Goal: Check status: Check status

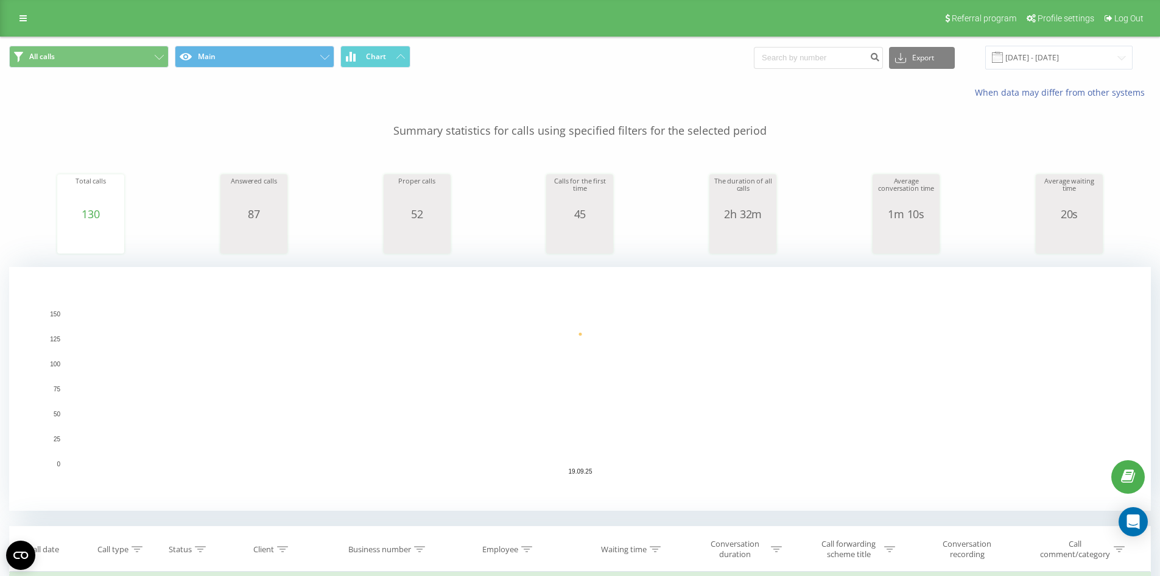
scroll to position [305, 0]
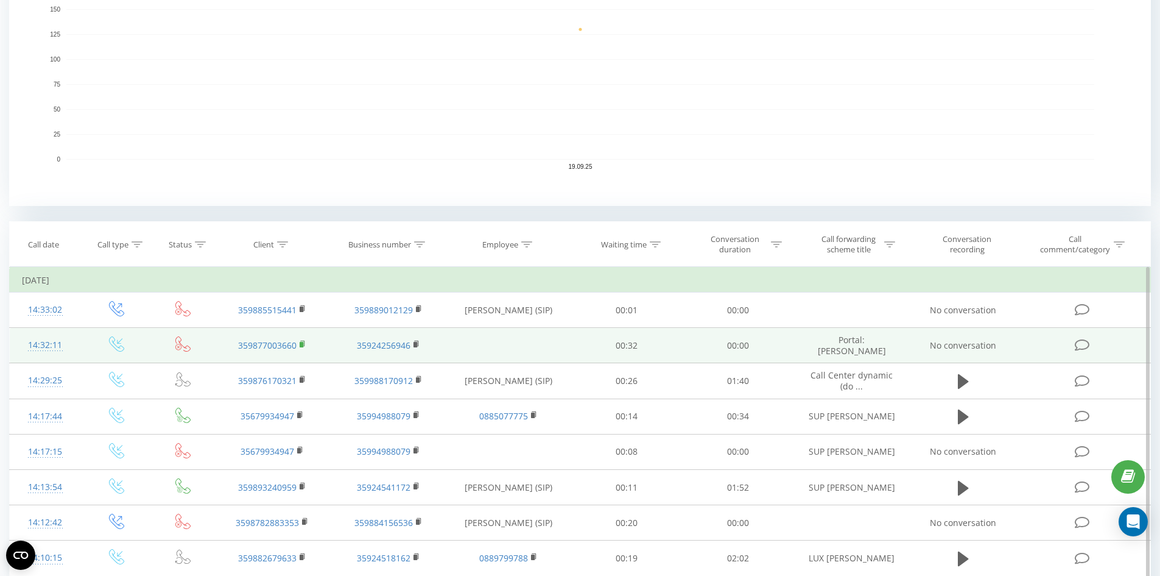
click at [303, 343] on rect at bounding box center [302, 344] width 4 height 5
click at [301, 347] on icon at bounding box center [303, 344] width 7 height 9
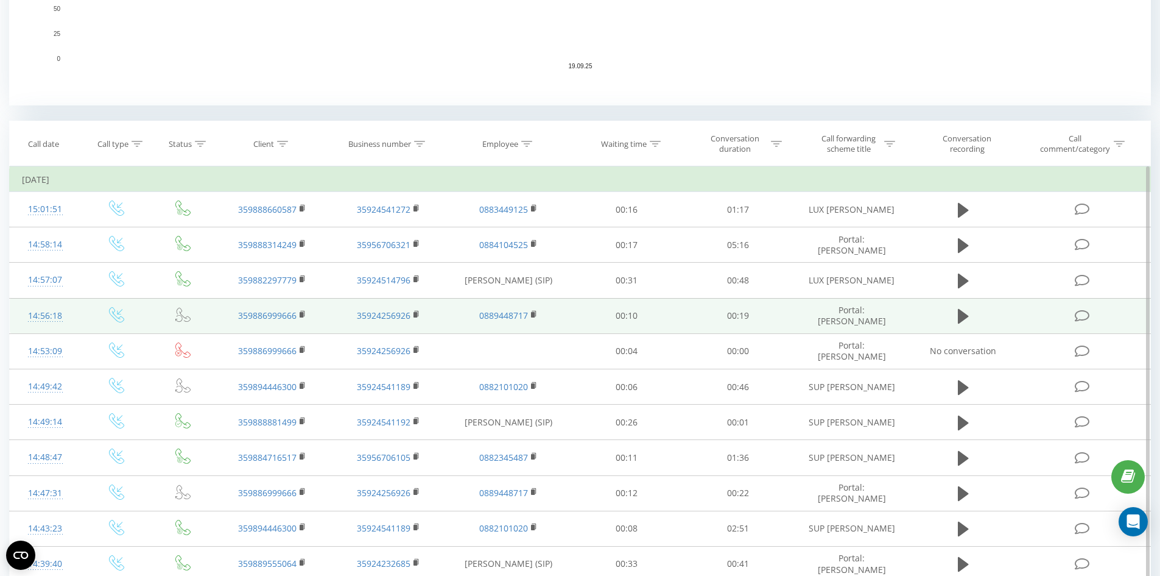
scroll to position [548, 0]
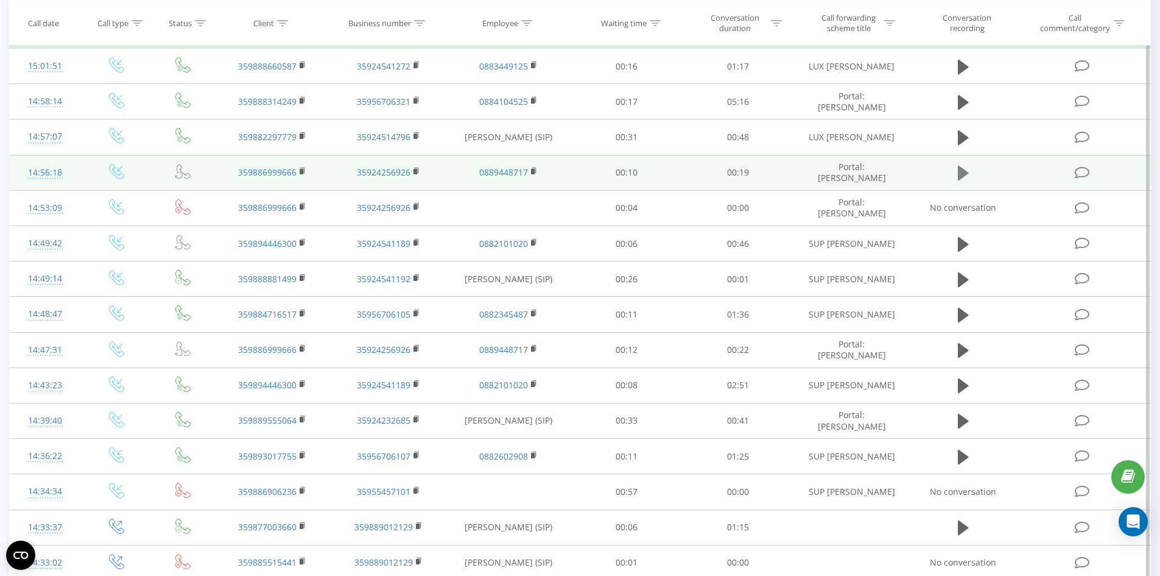
click at [961, 171] on icon at bounding box center [963, 173] width 11 height 15
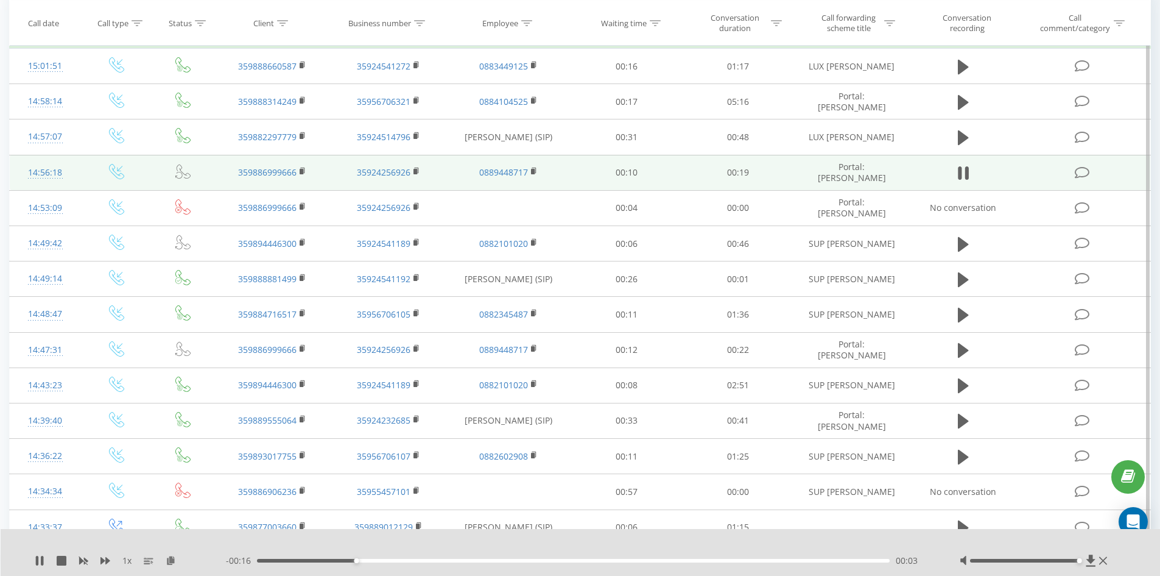
drag, startPoint x: 1026, startPoint y: 560, endPoint x: 1081, endPoint y: 499, distance: 82.3
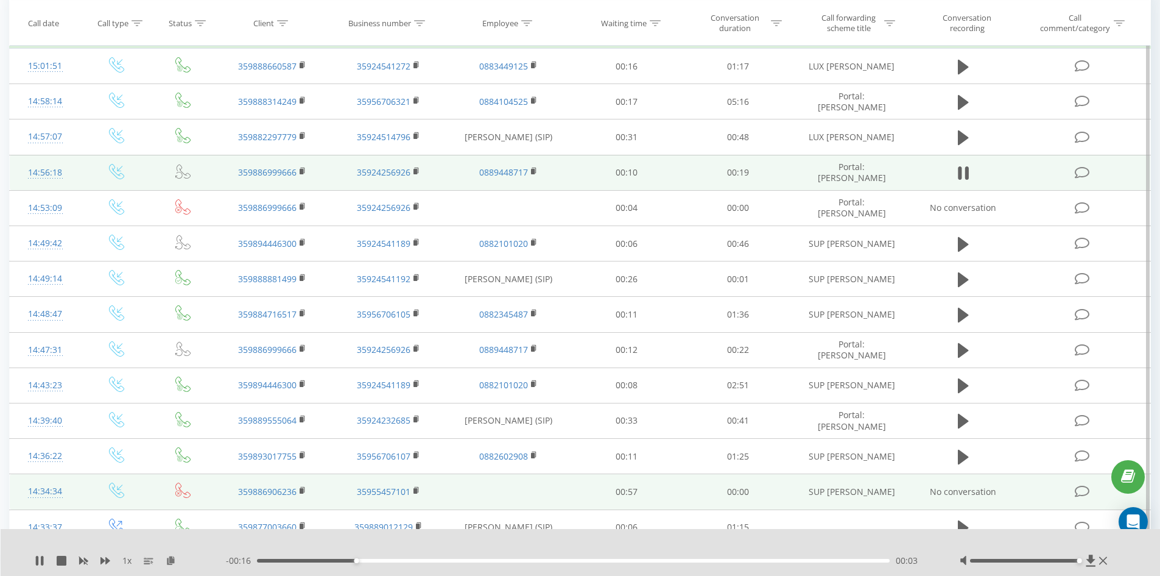
click at [1113, 568] on div "1 x - 00:16 00:03 00:03" at bounding box center [581, 552] width 1160 height 47
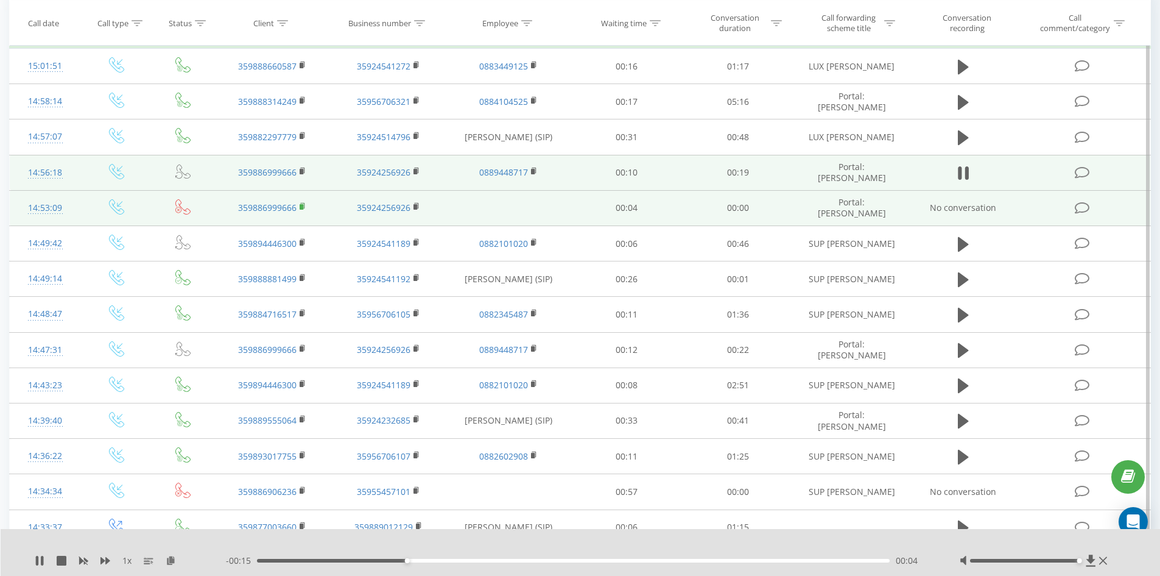
click at [301, 207] on rect at bounding box center [302, 206] width 4 height 5
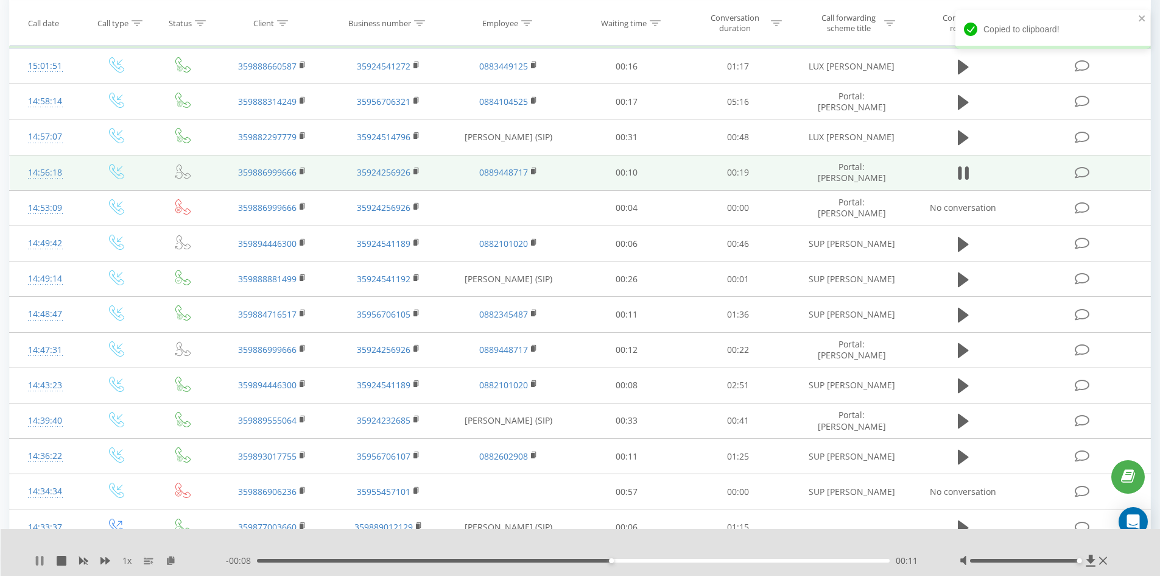
click at [39, 558] on icon at bounding box center [40, 560] width 10 height 10
click at [1101, 561] on icon at bounding box center [1103, 560] width 8 height 10
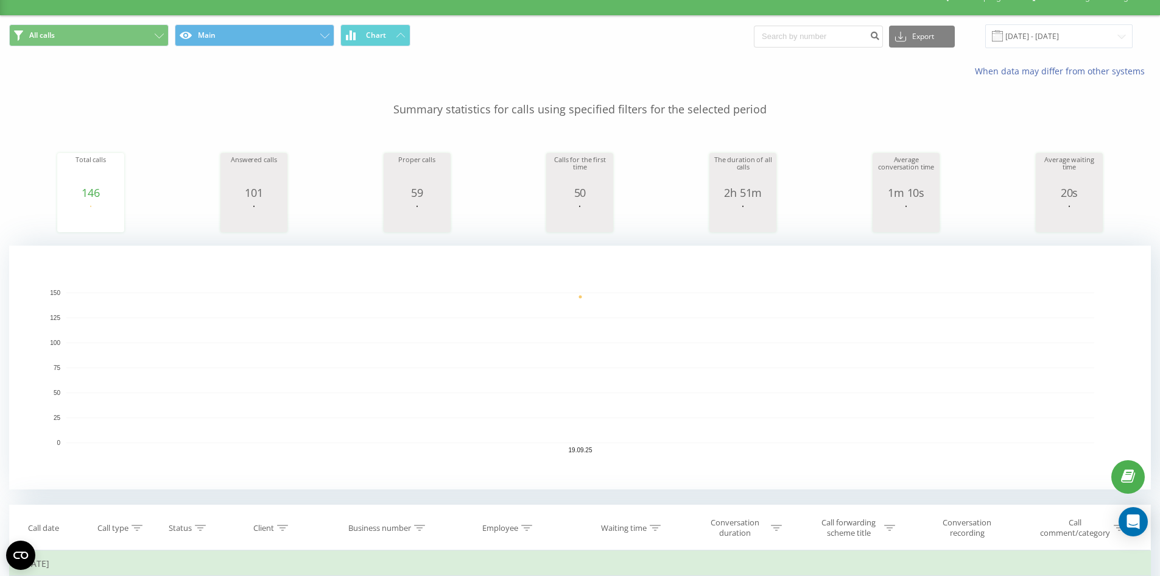
scroll to position [0, 0]
